Goal: Information Seeking & Learning: Find specific fact

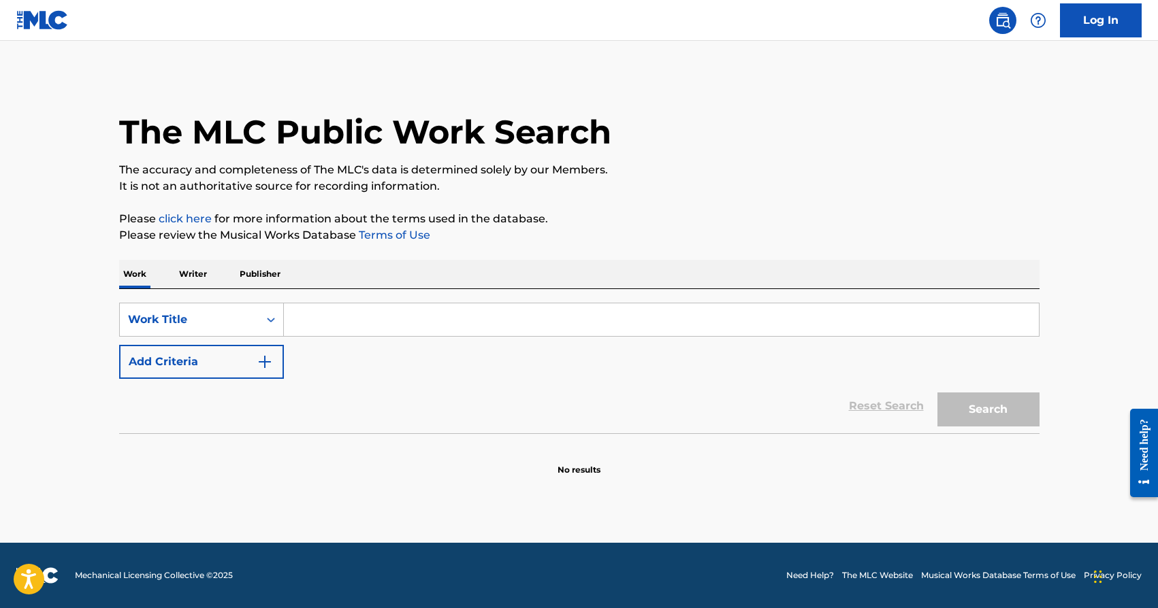
click at [326, 325] on input "Search Form" at bounding box center [661, 320] width 755 height 33
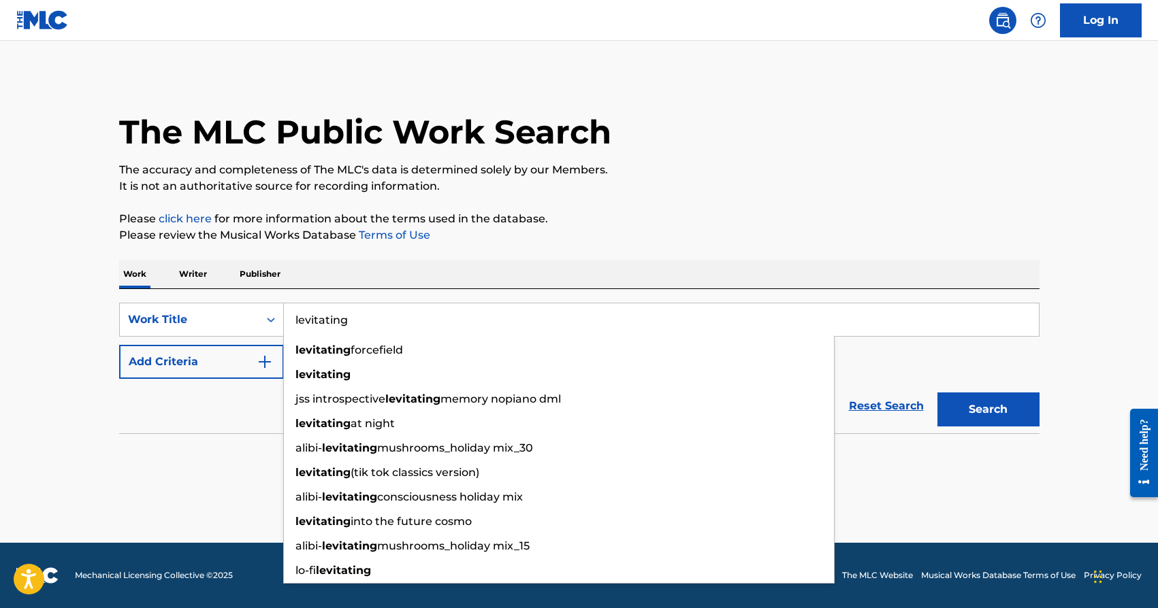
type input "levitating"
click at [182, 395] on div "Reset Search Search" at bounding box center [579, 406] width 920 height 54
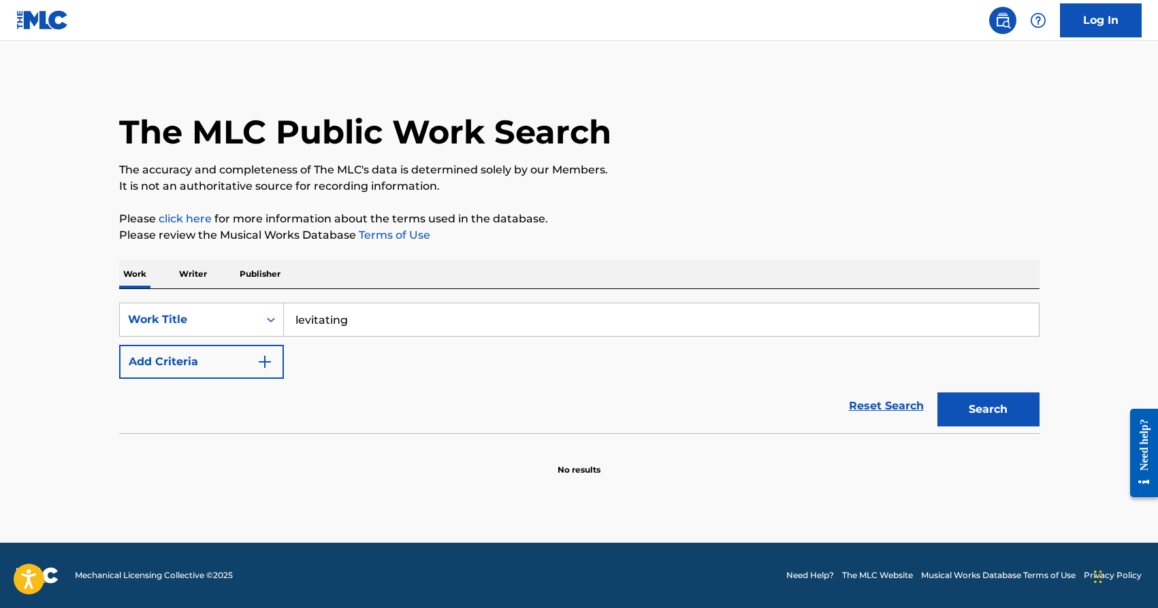
click at [211, 355] on button "Add Criteria" at bounding box center [201, 362] width 165 height 34
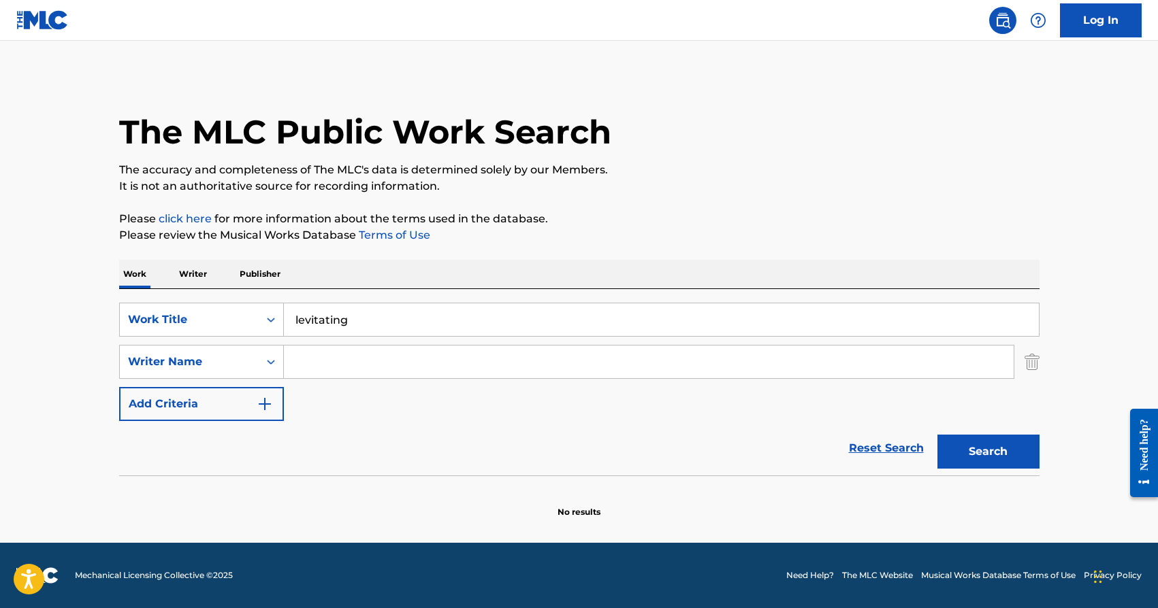
click at [332, 374] on input "Search Form" at bounding box center [648, 362] width 729 height 33
type input "dua"
click at [937, 435] on button "Search" at bounding box center [988, 452] width 102 height 34
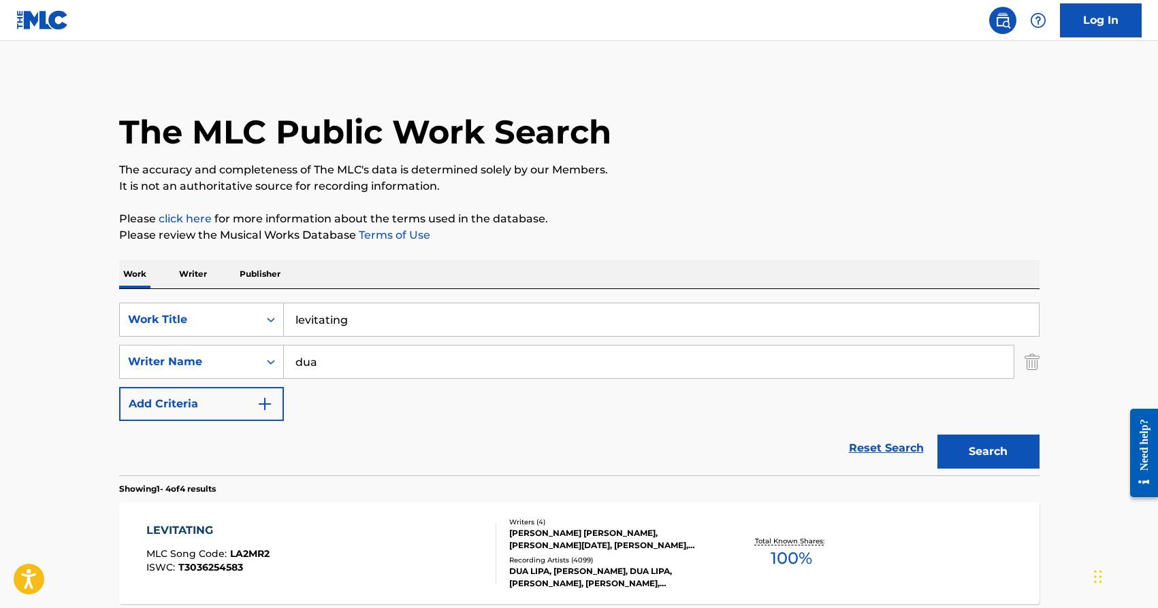
click at [532, 531] on div "SARAH THERESA HUDSON, STEPHEN NOEL KOZMENIUK, CLARENCE BERNARD COFFEE, DUA LIPA" at bounding box center [612, 539] width 206 height 24
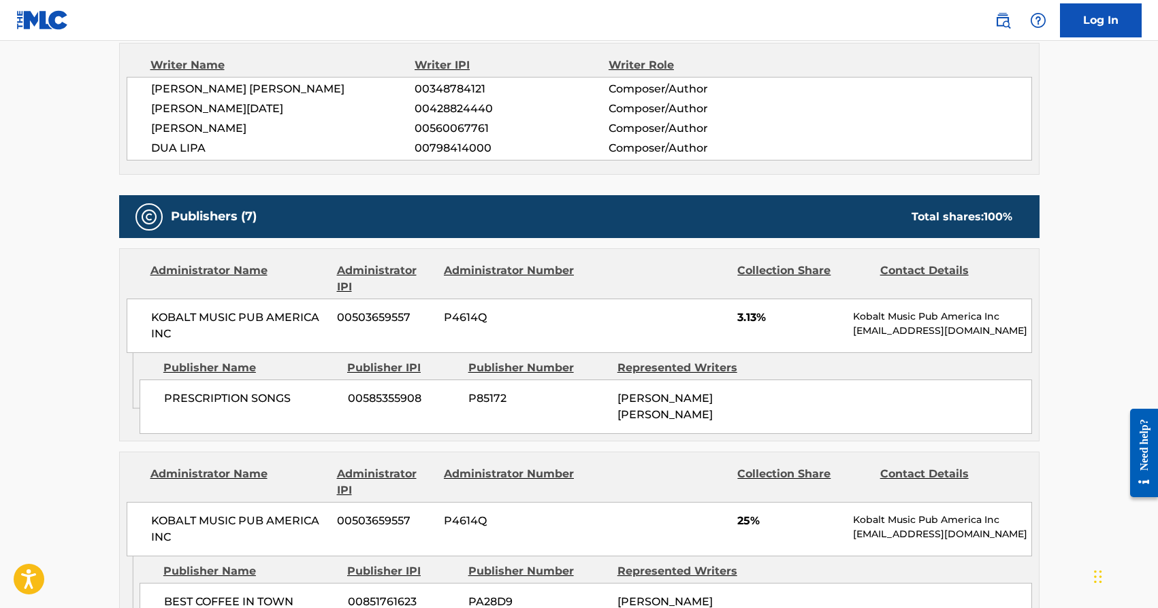
scroll to position [548, 0]
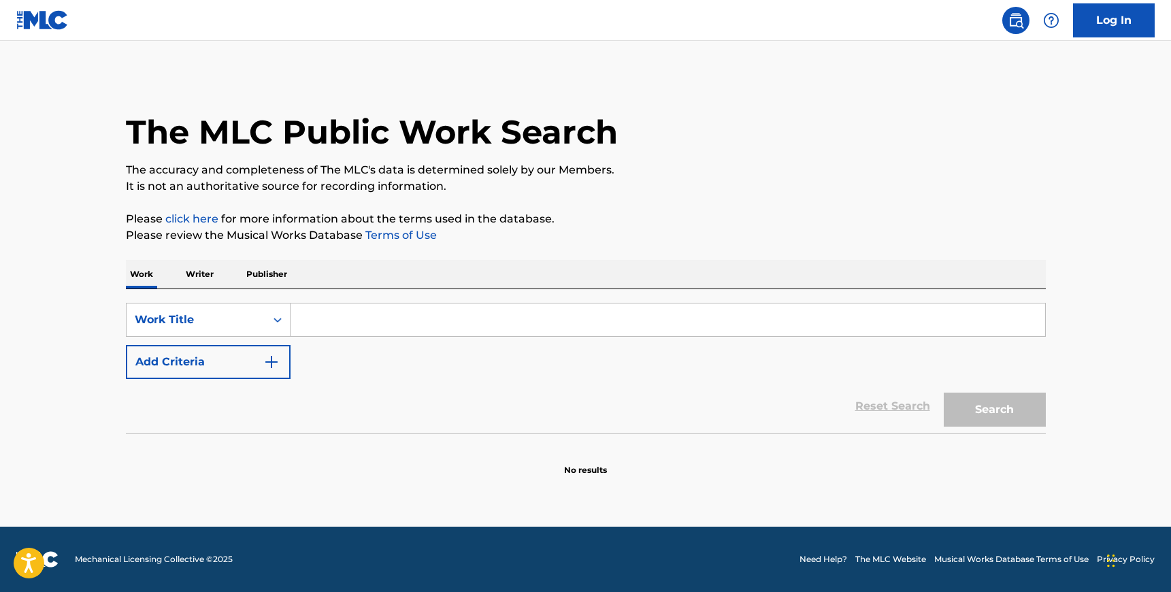
click at [376, 315] on input "Search Form" at bounding box center [668, 320] width 755 height 33
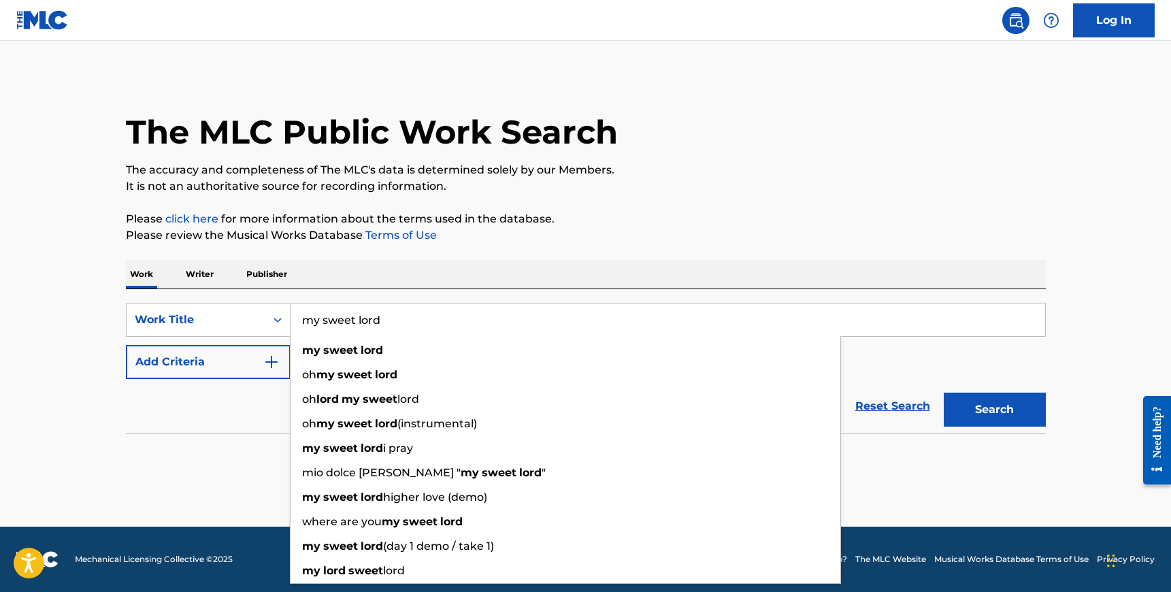
type input "my sweet lord"
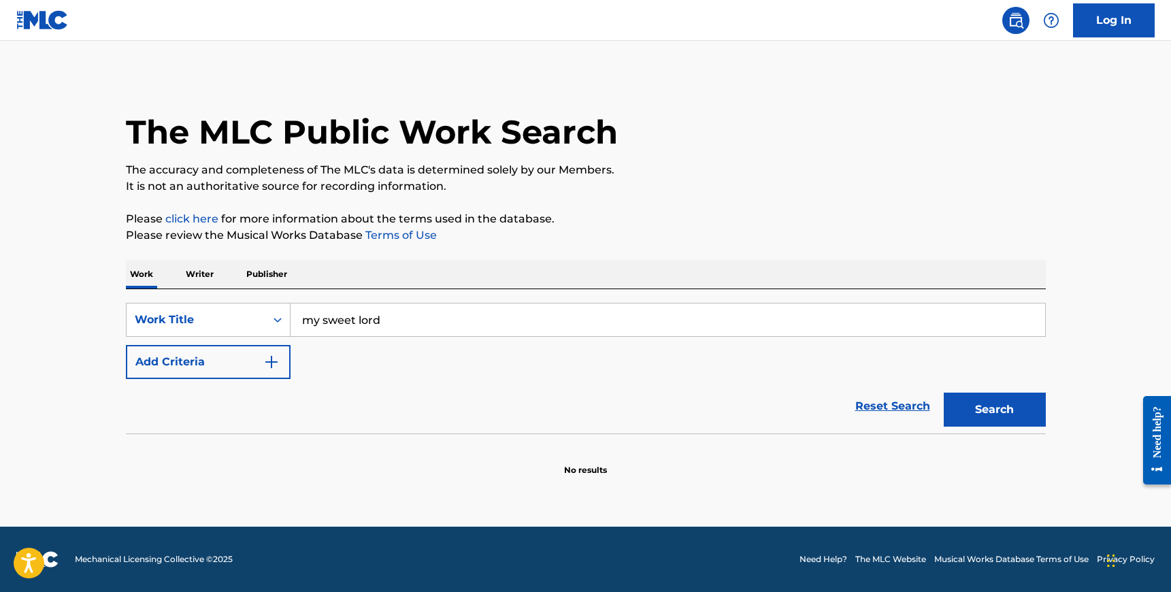
click at [248, 399] on div "Reset Search Search" at bounding box center [586, 406] width 920 height 54
click at [248, 370] on button "Add Criteria" at bounding box center [208, 362] width 165 height 34
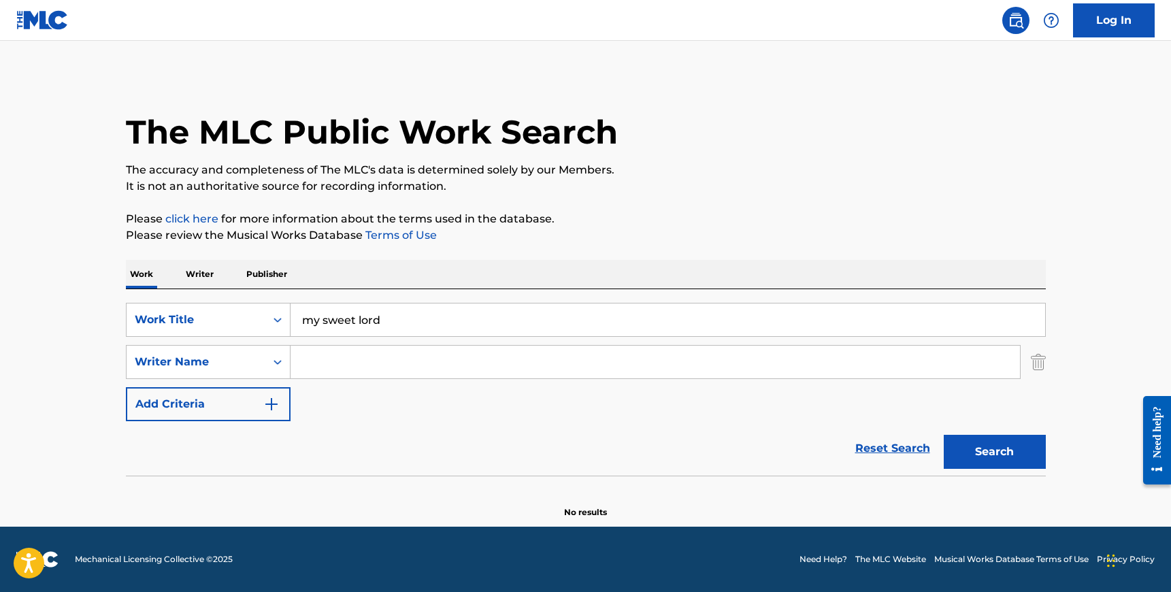
click at [325, 343] on div "SearchWithCriteriaefa1d272-472c-47ae-9305-e3621f625a4d Work Title my sweet lord…" at bounding box center [586, 362] width 920 height 118
click at [348, 359] on input "Search Form" at bounding box center [655, 362] width 729 height 33
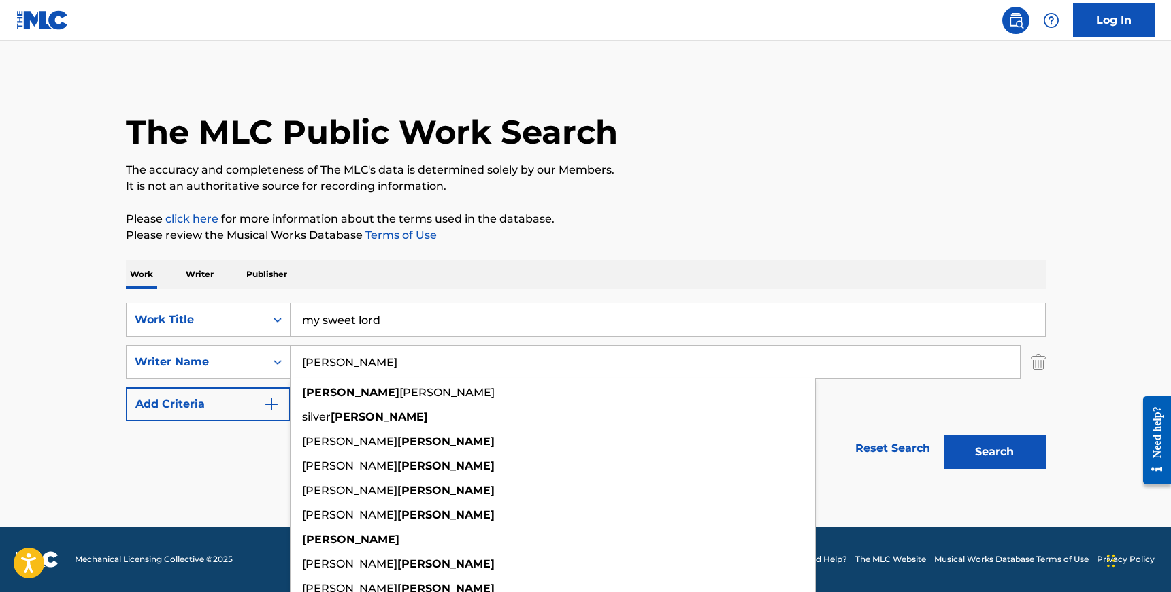
type input "[PERSON_NAME]"
click at [944, 435] on button "Search" at bounding box center [995, 452] width 102 height 34
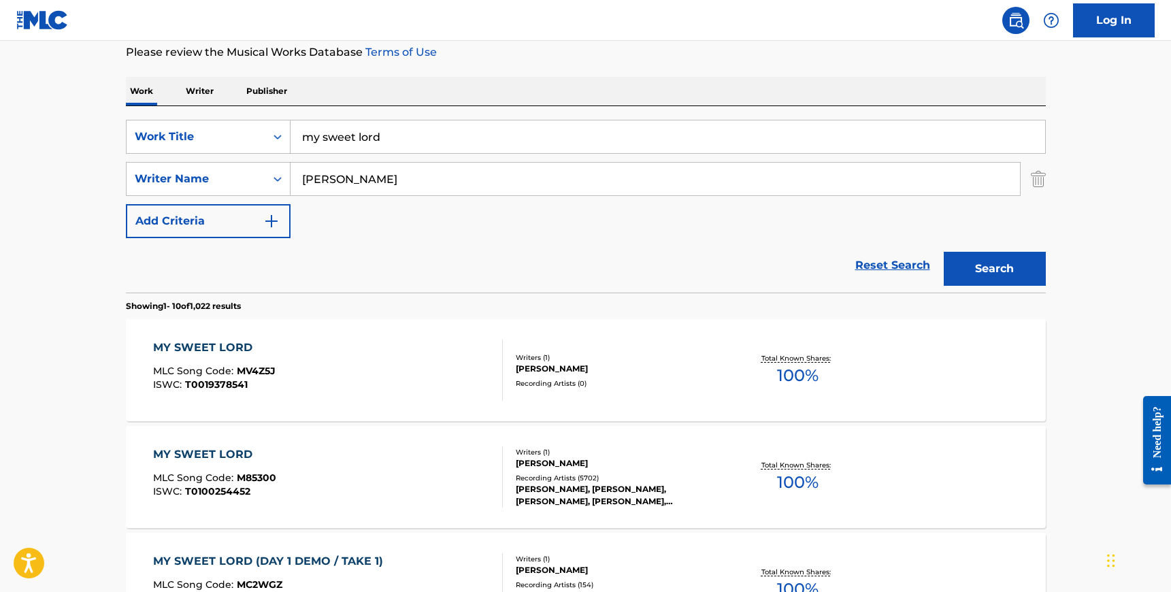
scroll to position [191, 0]
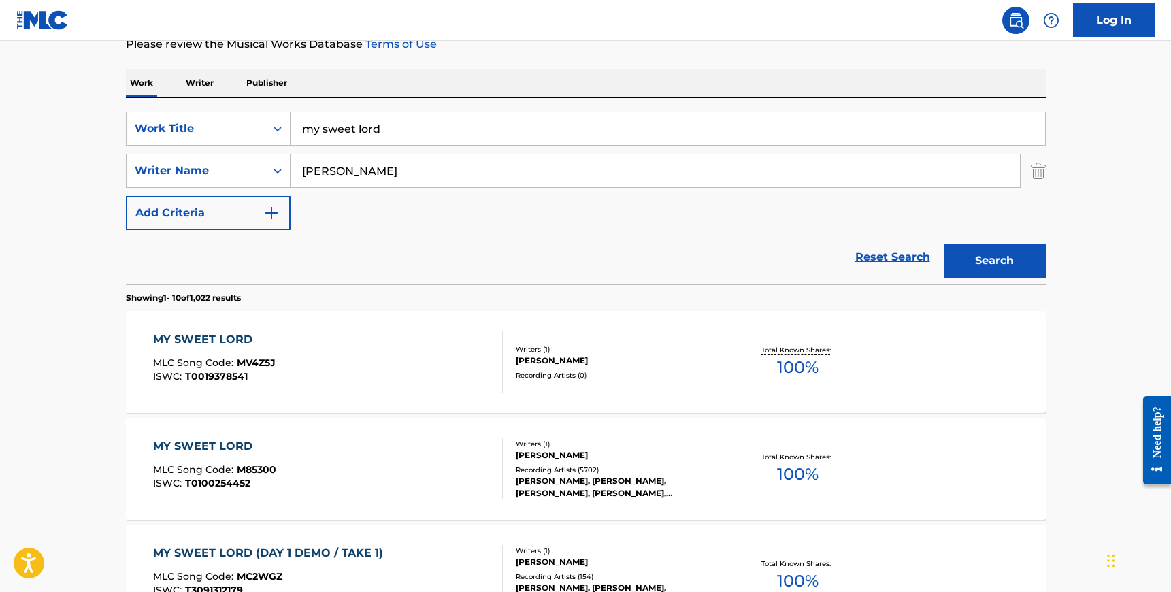
click at [398, 461] on div "MY SWEET LORD MLC Song Code : M85300 ISWC : T0100254452" at bounding box center [328, 468] width 350 height 61
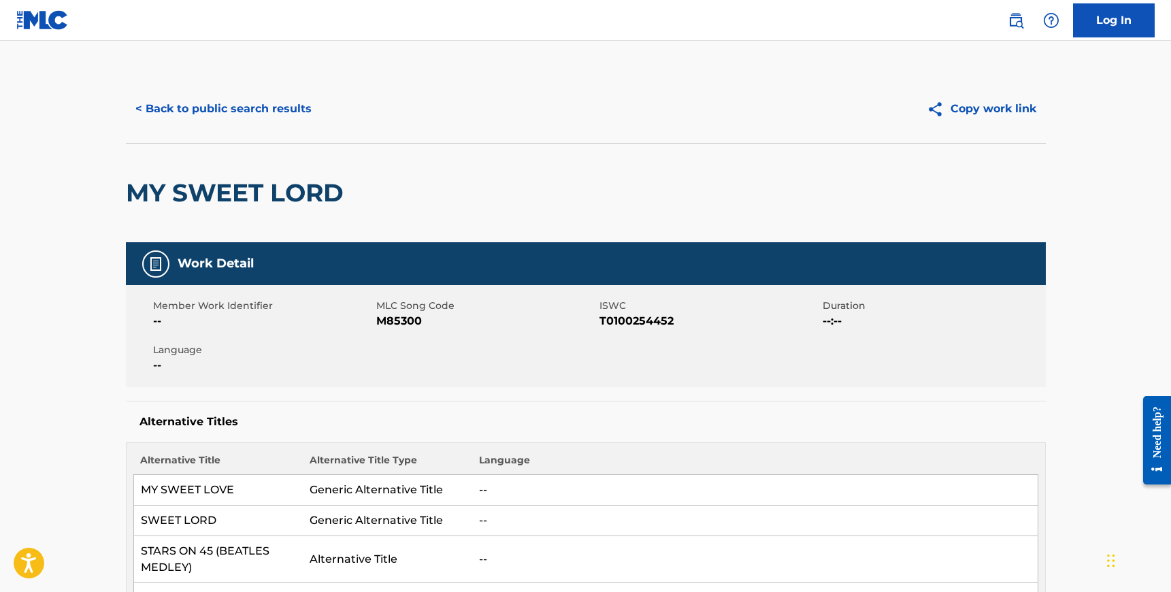
click at [220, 111] on button "< Back to public search results" at bounding box center [223, 109] width 195 height 34
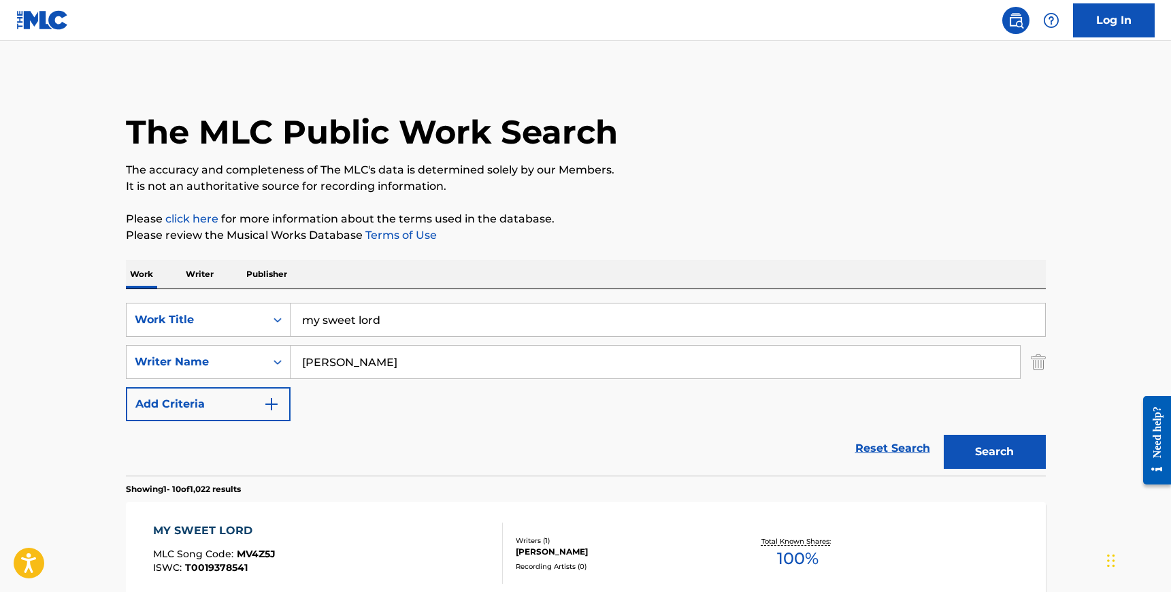
scroll to position [191, 0]
